Goal: Information Seeking & Learning: Learn about a topic

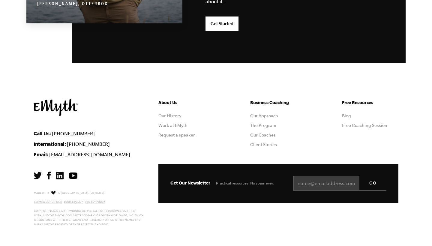
scroll to position [1603, 0]
click at [347, 114] on link "Blog" at bounding box center [346, 115] width 9 height 5
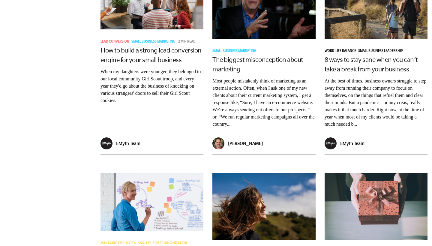
scroll to position [925, 0]
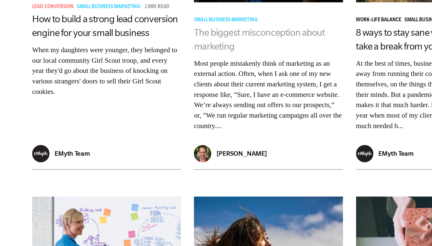
click at [212, 94] on link "The biggest misconception about marketing" at bounding box center [257, 102] width 91 height 17
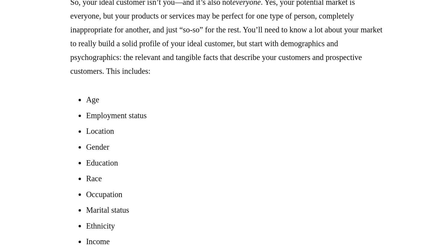
scroll to position [762, 0]
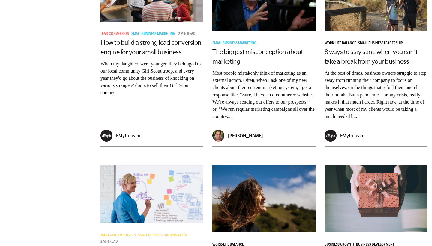
scroll to position [973, 0]
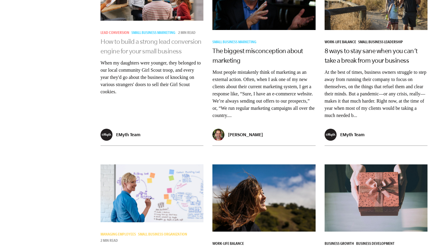
click at [158, 55] on link "How to build a strong lead conversion engine for your small business" at bounding box center [150, 46] width 101 height 17
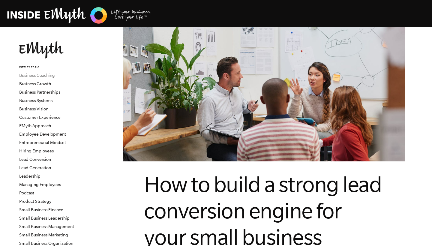
click at [41, 75] on link "Business Coaching" at bounding box center [37, 75] width 36 height 5
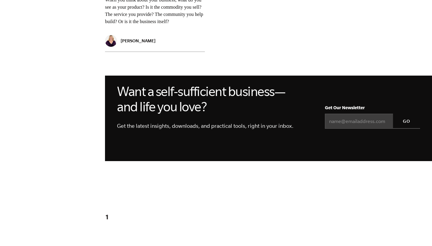
scroll to position [484, 0]
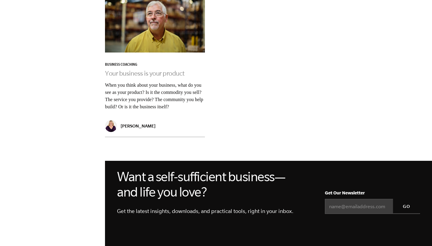
click at [127, 72] on link "Your business is your product" at bounding box center [144, 73] width 79 height 7
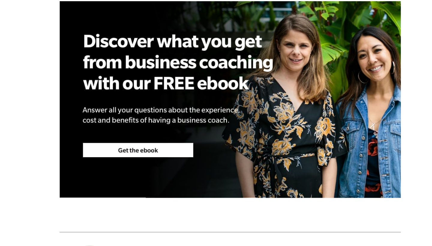
scroll to position [814, 0]
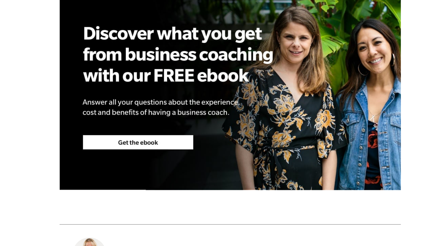
click at [144, 121] on img at bounding box center [264, 137] width 240 height 138
